Goal: Information Seeking & Learning: Learn about a topic

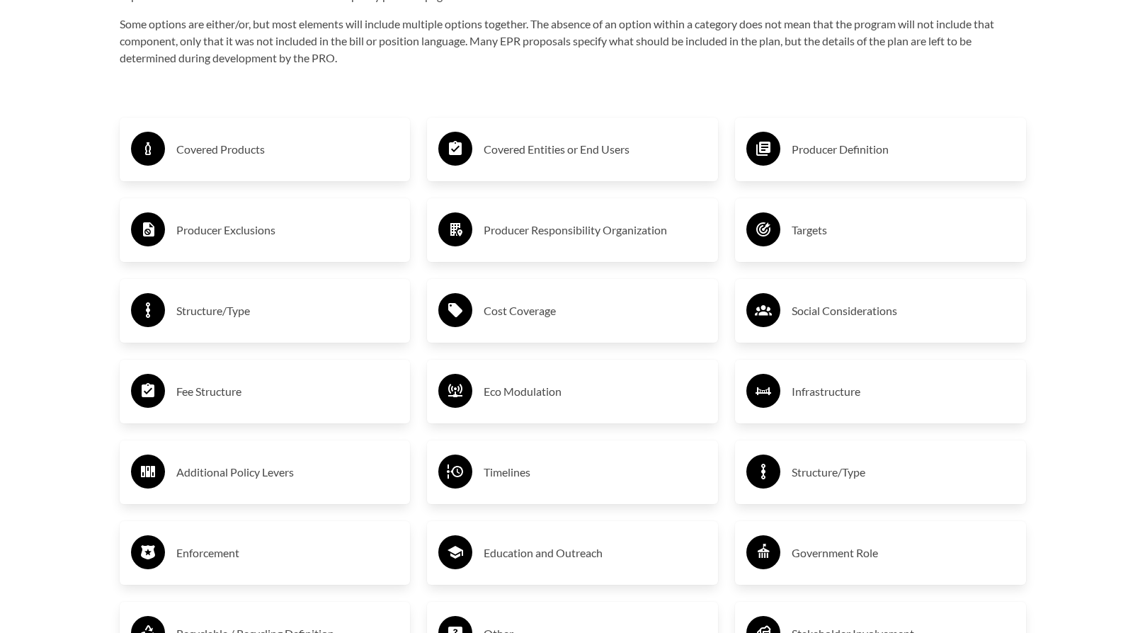
scroll to position [2408, 0]
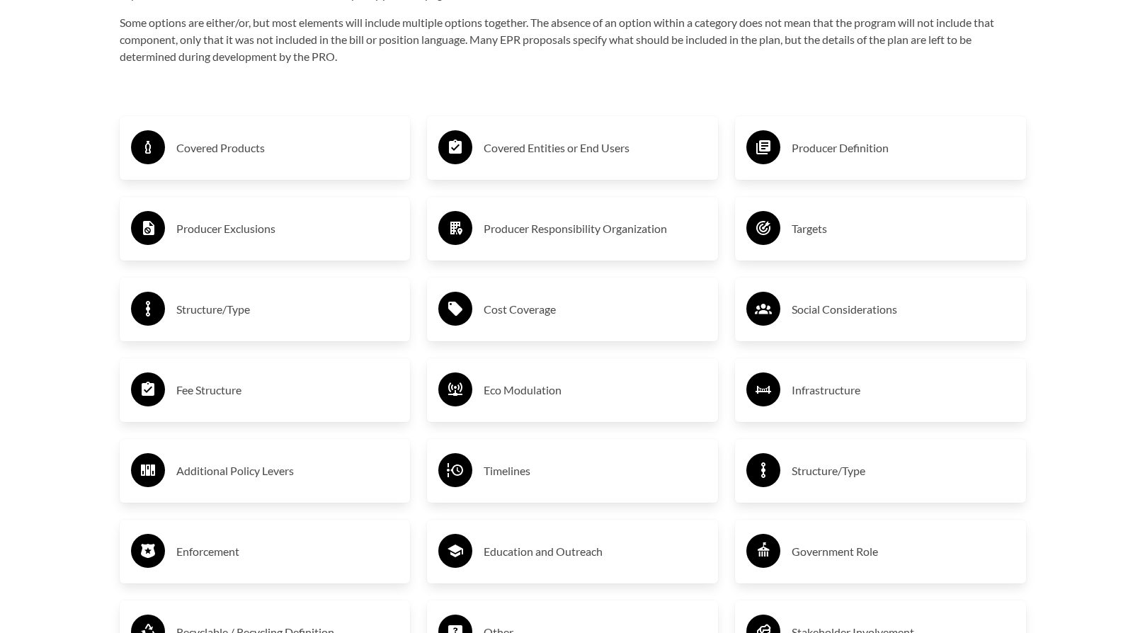
click at [537, 300] on div "Cost Coverage" at bounding box center [572, 309] width 268 height 41
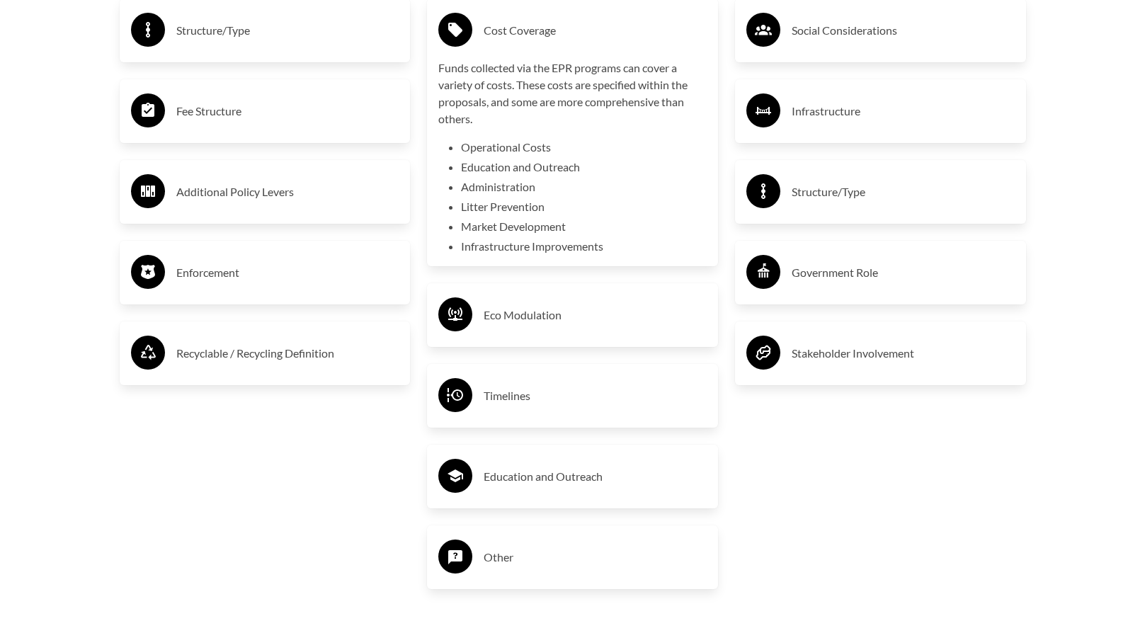
scroll to position [2691, 0]
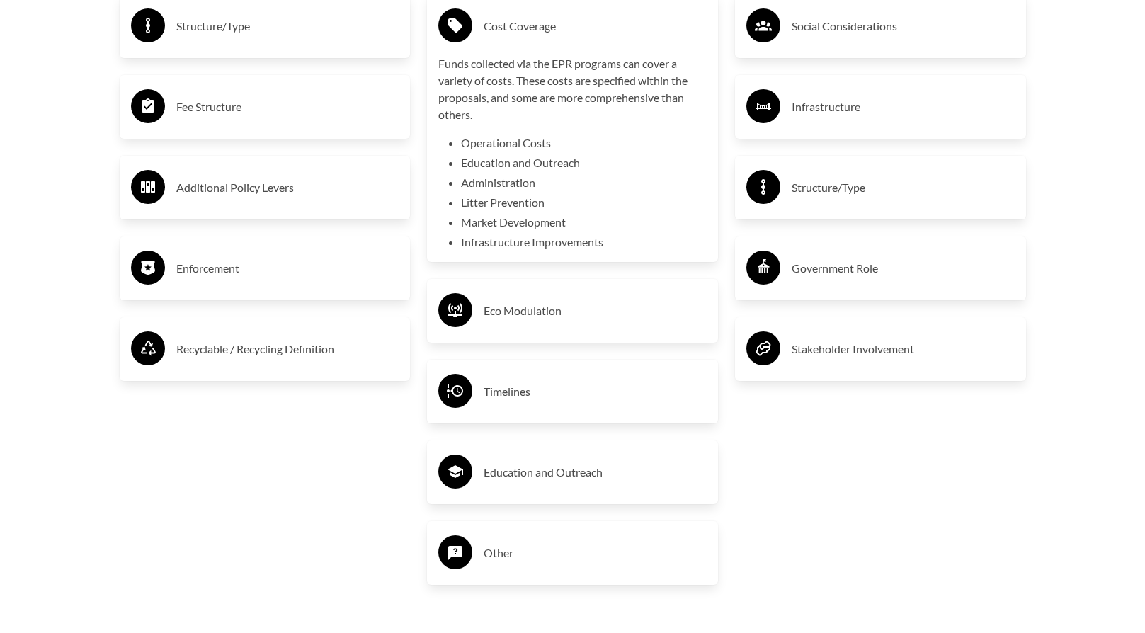
click at [607, 331] on div "Eco Modulation" at bounding box center [572, 310] width 268 height 41
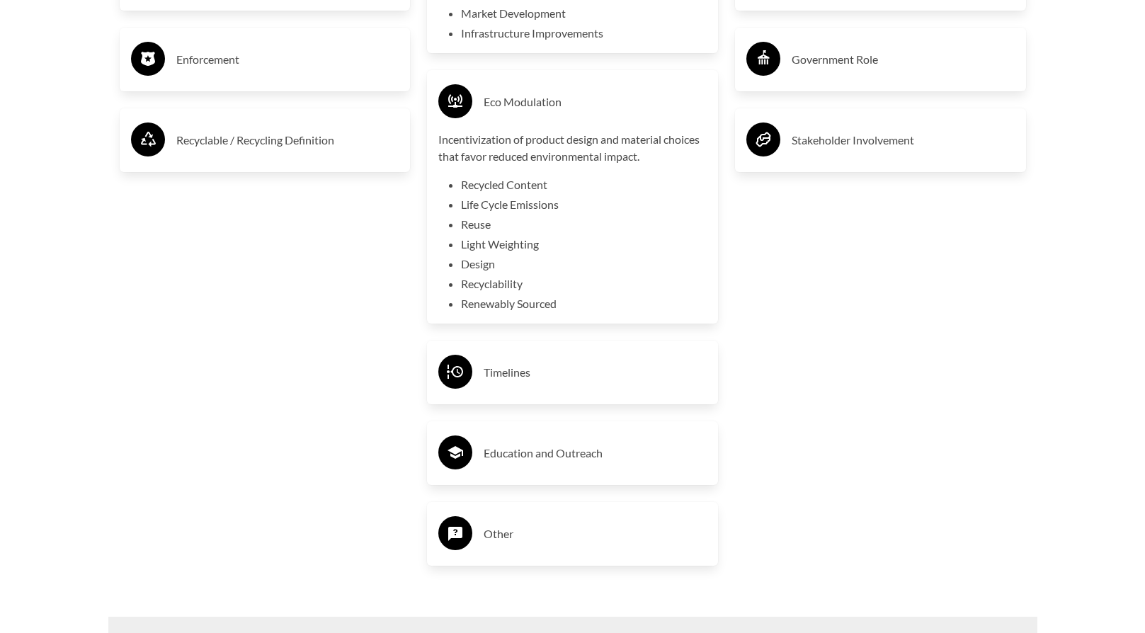
scroll to position [2903, 0]
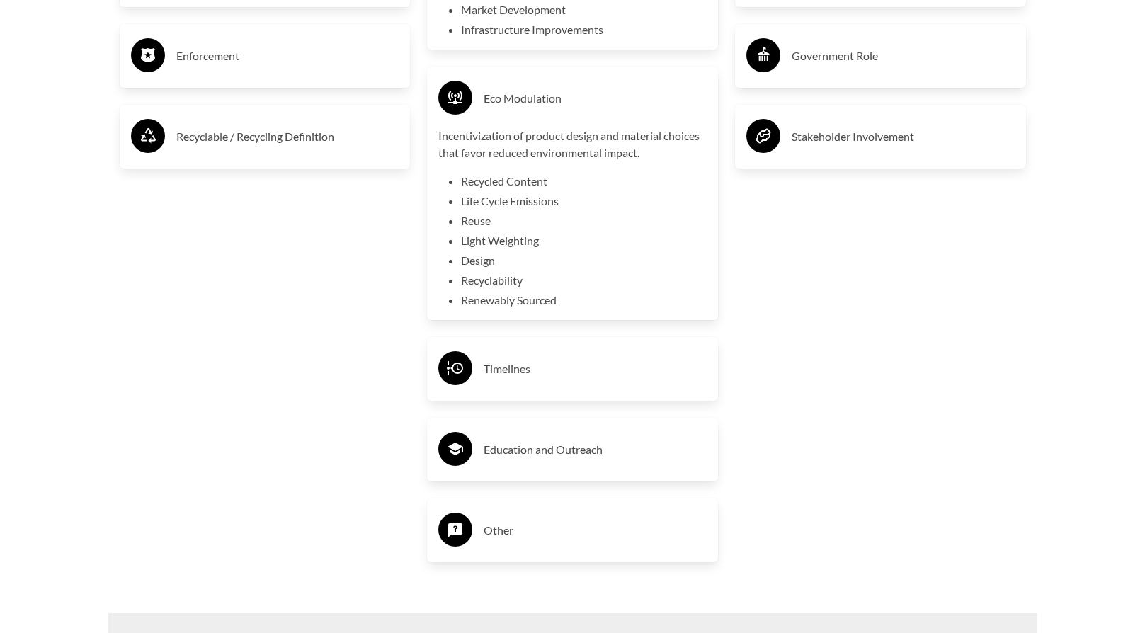
click at [649, 450] on h3 "Education and Outreach" at bounding box center [595, 449] width 223 height 23
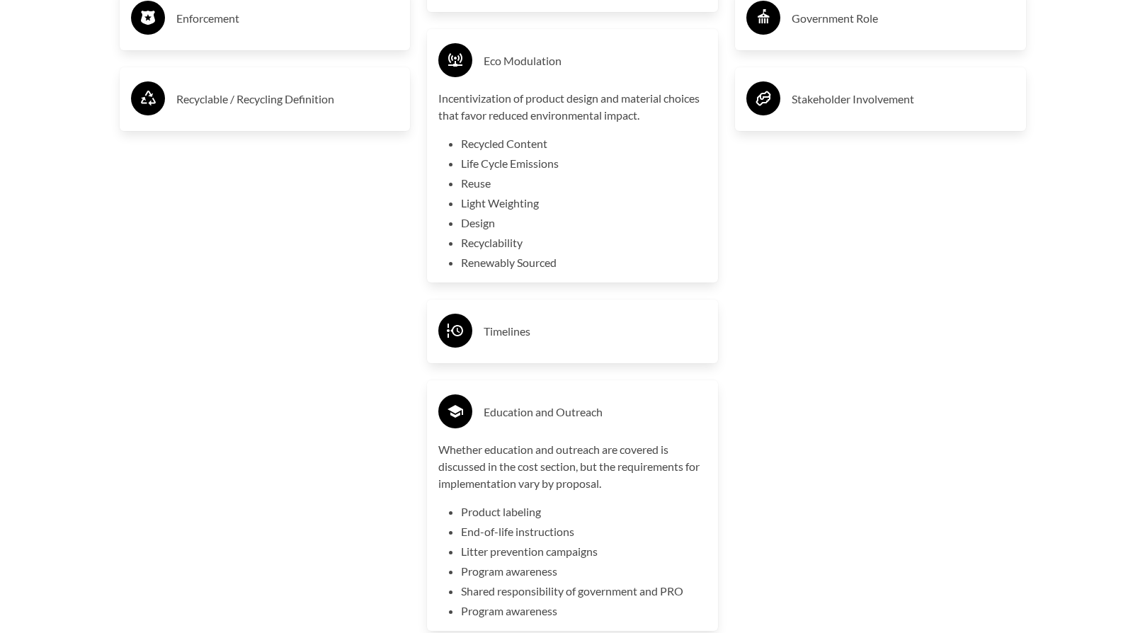
scroll to position [3328, 0]
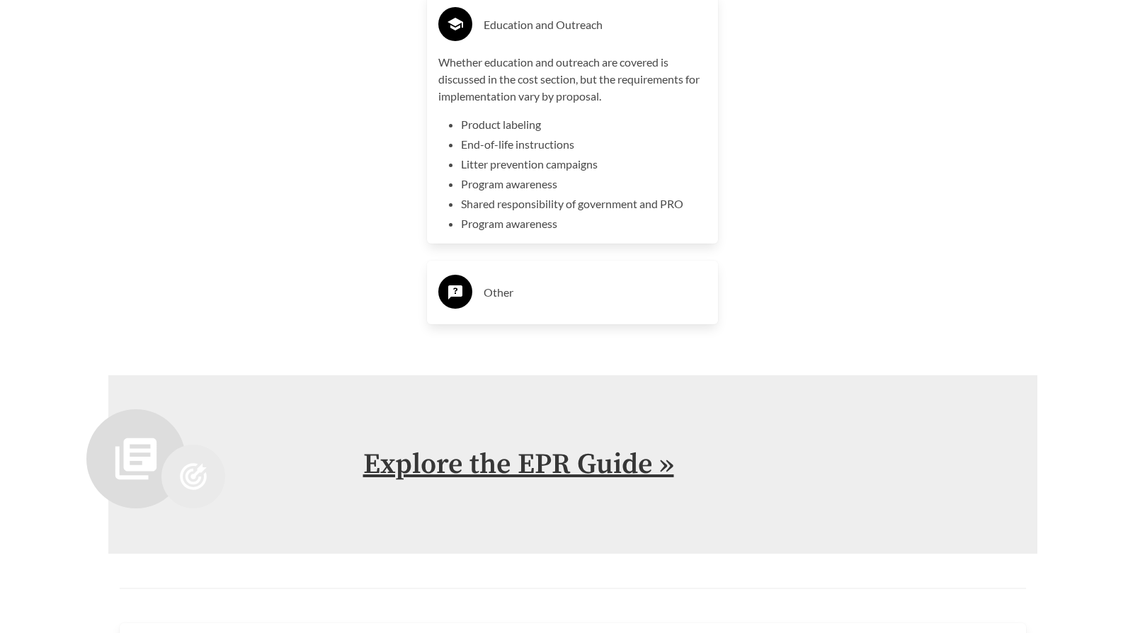
click at [560, 466] on link "Explore the EPR Guide »" at bounding box center [518, 464] width 311 height 35
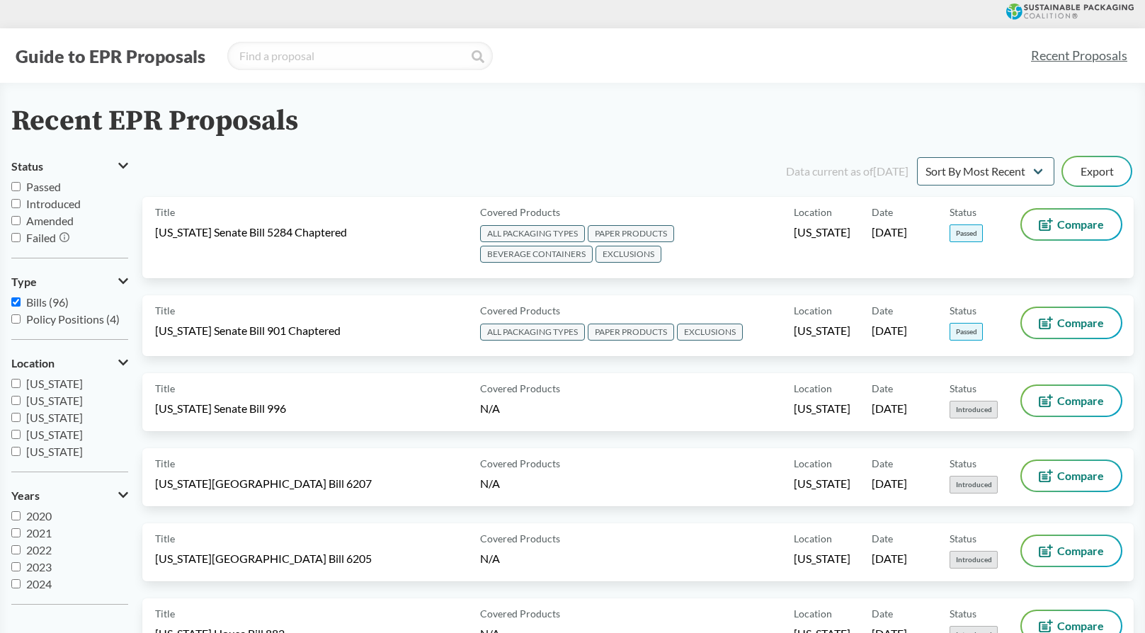
click at [15, 234] on input "Failed" at bounding box center [15, 237] width 9 height 9
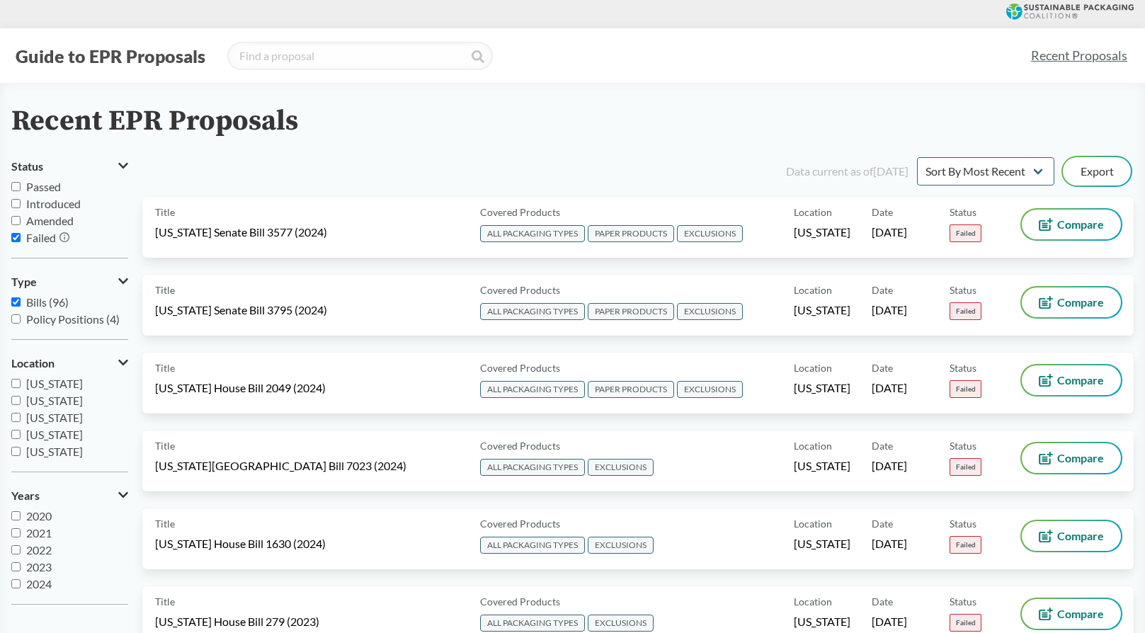
click at [67, 237] on icon at bounding box center [64, 237] width 10 height 10
click at [67, 237] on div at bounding box center [572, 572] width 1145 height 1145
click at [18, 239] on input "Failed" at bounding box center [15, 237] width 9 height 9
checkbox input "false"
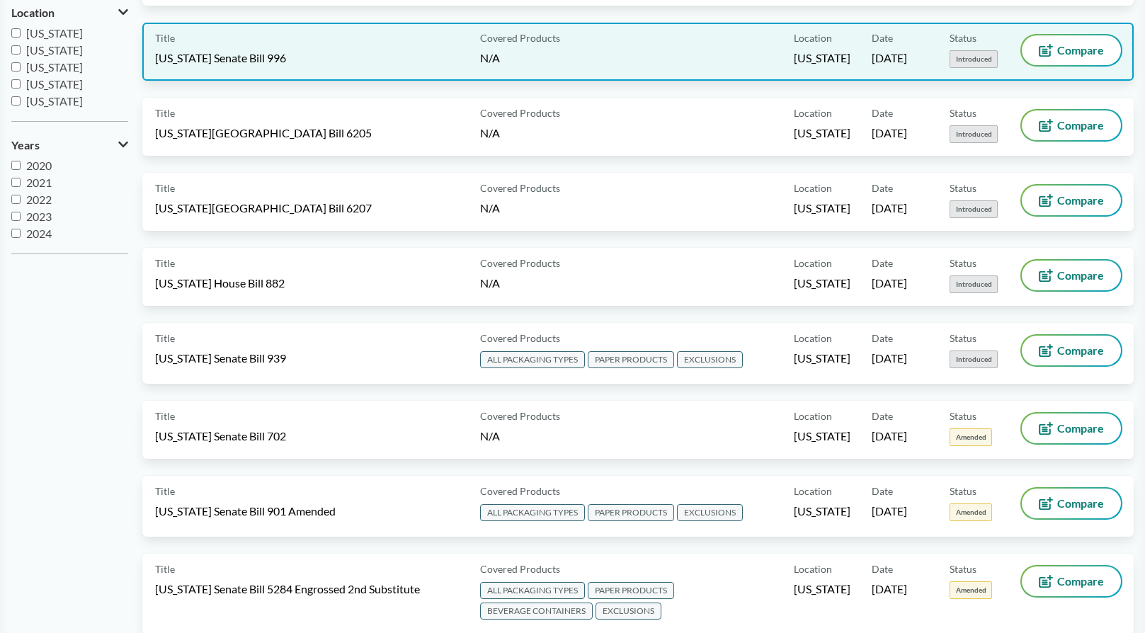
scroll to position [142, 0]
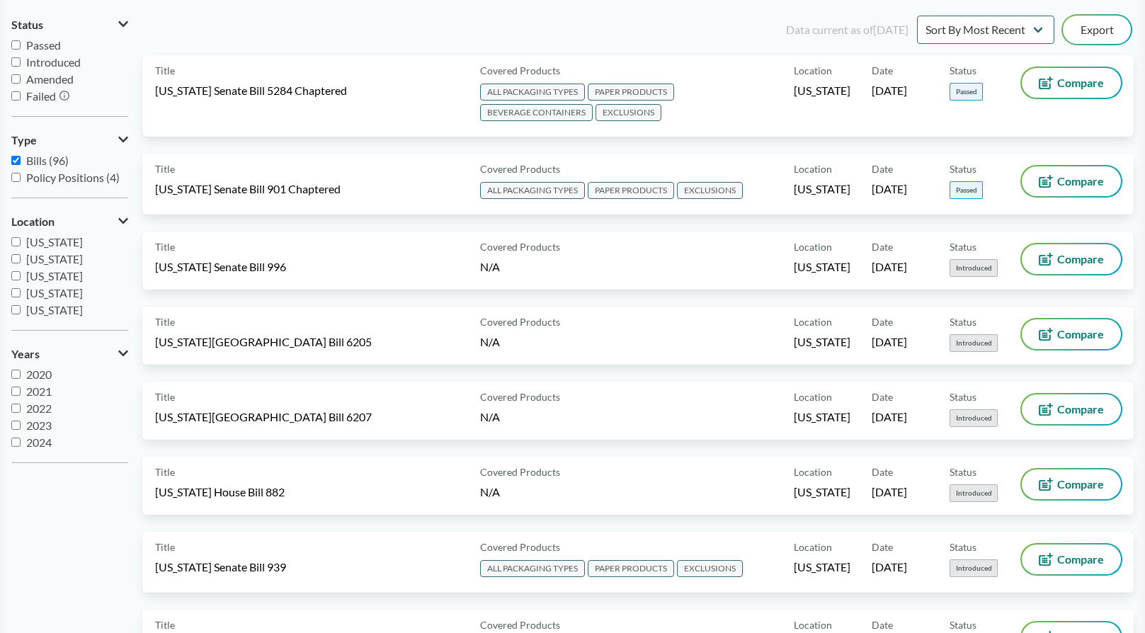
click at [15, 178] on input "Policy Positions (4)" at bounding box center [15, 177] width 9 height 9
checkbox input "true"
click at [14, 164] on input "Bills (96)" at bounding box center [15, 160] width 9 height 9
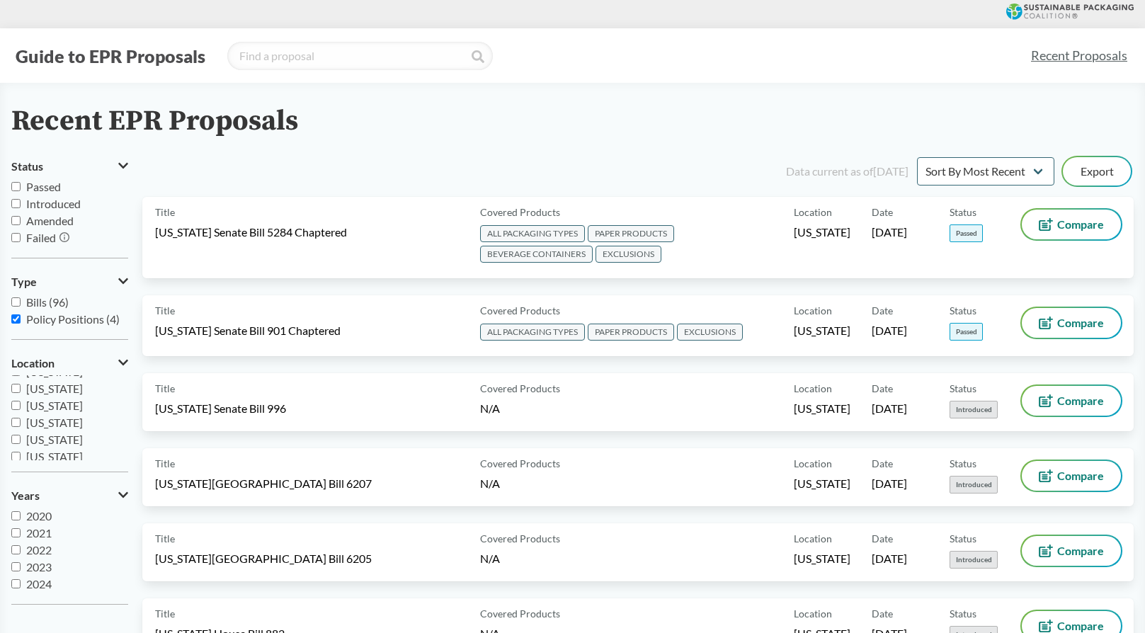
scroll to position [0, 0]
click at [16, 305] on input "Bills (96)" at bounding box center [15, 301] width 9 height 9
checkbox input "true"
click at [13, 319] on input "Policy Positions (4)" at bounding box center [15, 318] width 9 height 9
checkbox input "false"
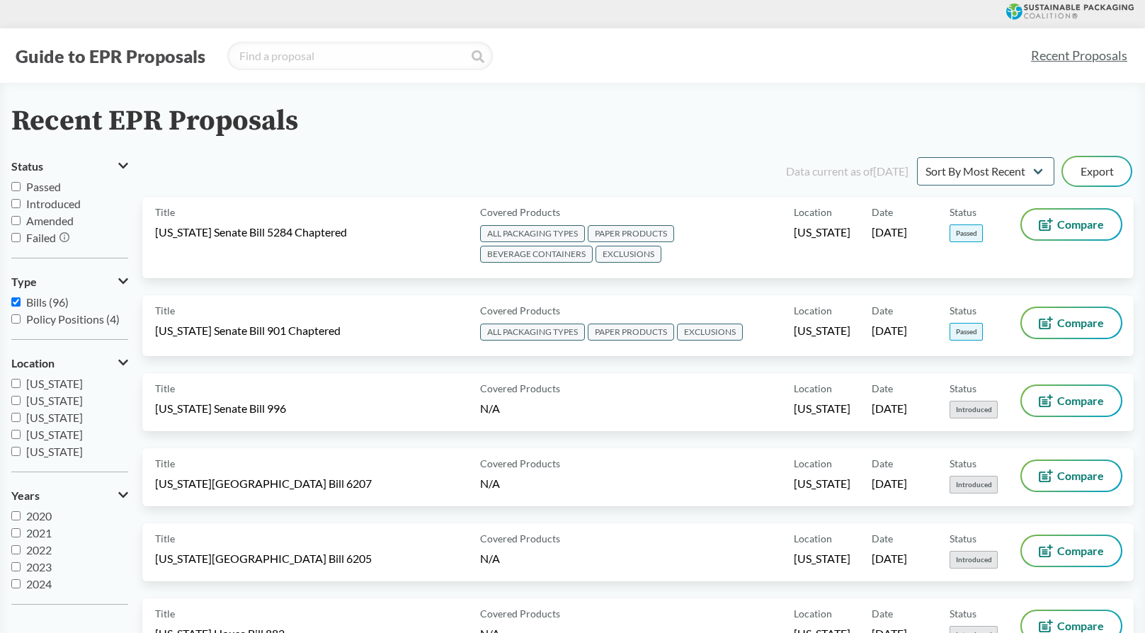
click at [11, 302] on input "Bills (96)" at bounding box center [15, 301] width 9 height 9
checkbox input "false"
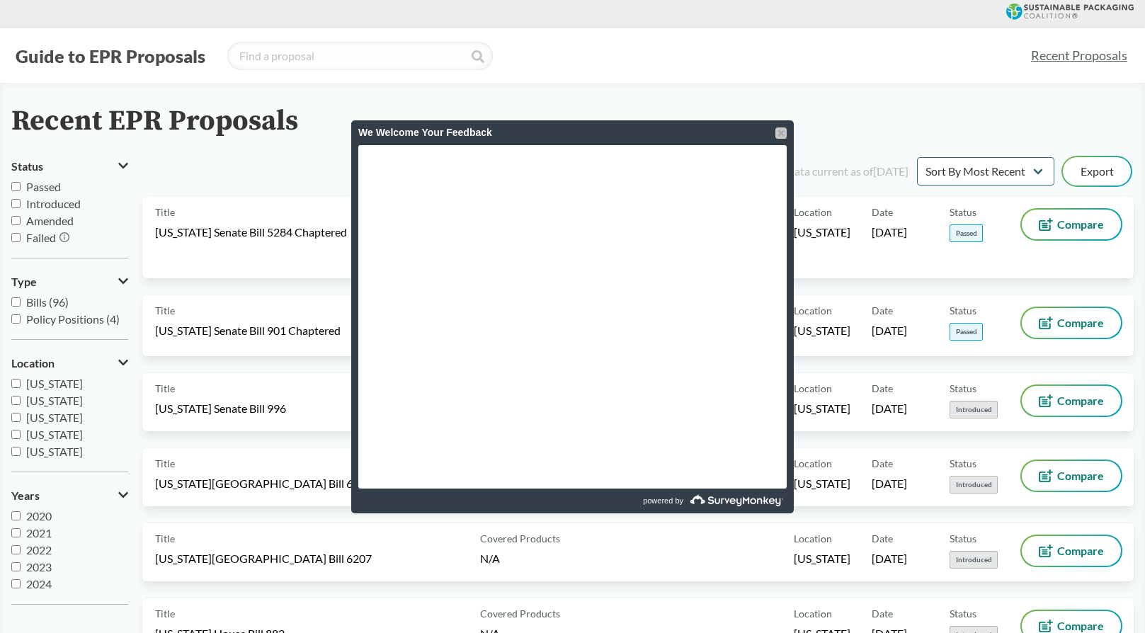
click at [778, 132] on div at bounding box center [780, 132] width 11 height 11
